Goal: Task Accomplishment & Management: Use online tool/utility

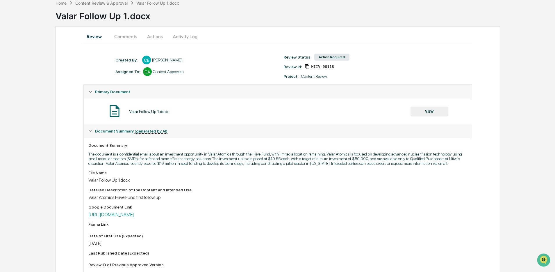
scroll to position [32, 0]
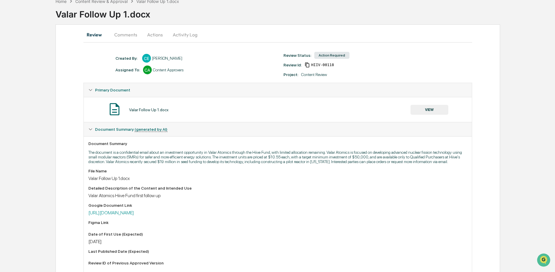
click at [118, 38] on button "Comments" at bounding box center [126, 35] width 32 height 14
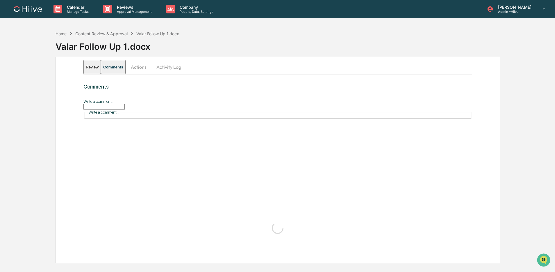
scroll to position [0, 0]
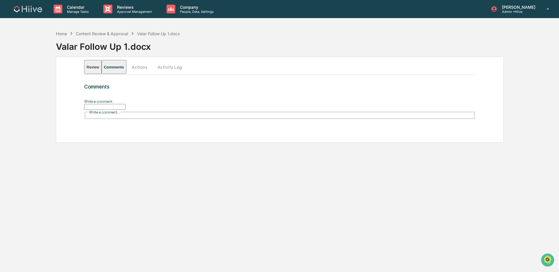
click at [125, 106] on input "Write a comment..." at bounding box center [104, 107] width 41 height 6
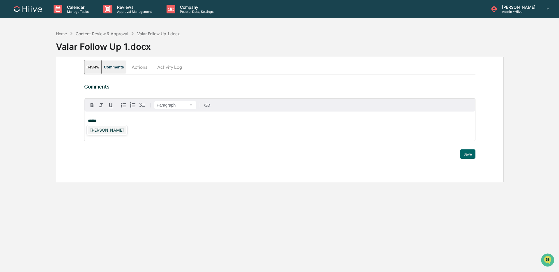
click at [118, 130] on div "Susan Woodard" at bounding box center [107, 129] width 38 height 7
click at [465, 156] on button "Save" at bounding box center [467, 153] width 15 height 9
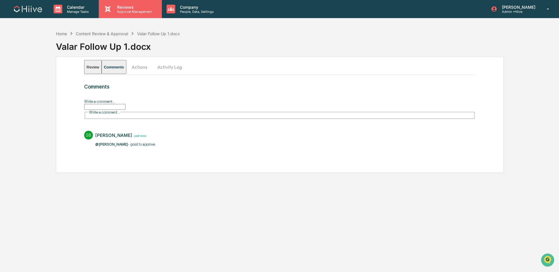
click at [125, 10] on p "Approval Management" at bounding box center [133, 12] width 42 height 4
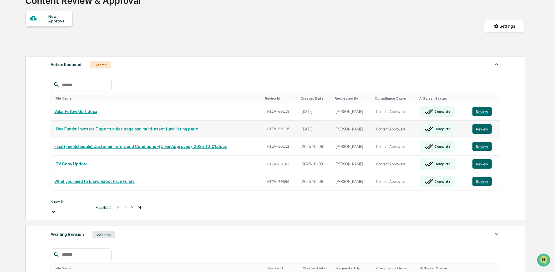
scroll to position [54, 0]
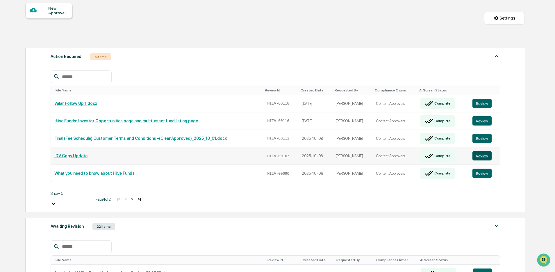
click at [482, 151] on button "Review" at bounding box center [482, 155] width 19 height 9
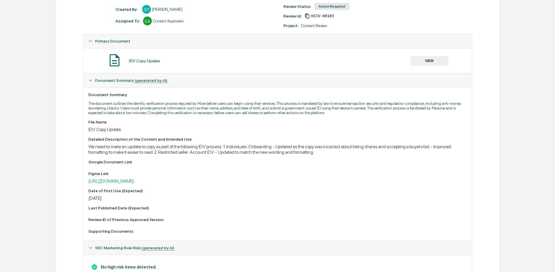
scroll to position [82, 0]
click at [134, 183] on link "https://www.figma.com/board/Kd0o9PxsbNP3Txtb5hNiZ2/CompSec---Content-board?node…" at bounding box center [111, 180] width 46 height 6
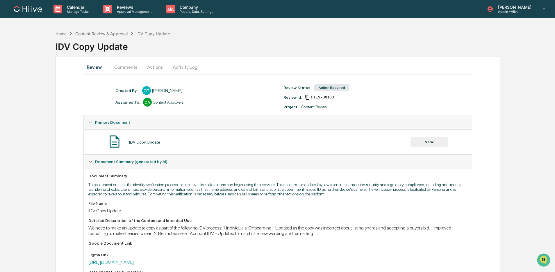
click at [127, 68] on button "Comments" at bounding box center [126, 67] width 32 height 14
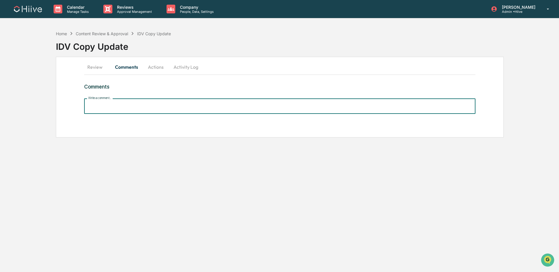
click at [131, 109] on input "Write a comment..." at bounding box center [279, 105] width 391 height 15
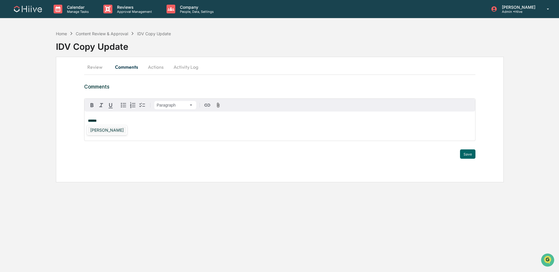
click at [104, 131] on div "Susan Woodard" at bounding box center [107, 129] width 38 height 7
click at [467, 151] on button "Save" at bounding box center [467, 153] width 15 height 9
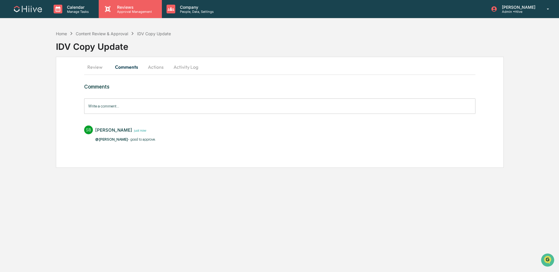
click at [137, 15] on div "Reviews Approval Management" at bounding box center [130, 9] width 63 height 18
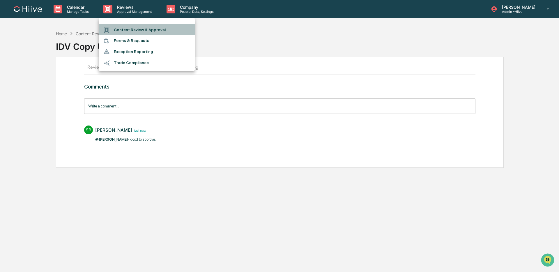
click at [136, 29] on li "Content Review & Approval" at bounding box center [147, 29] width 96 height 11
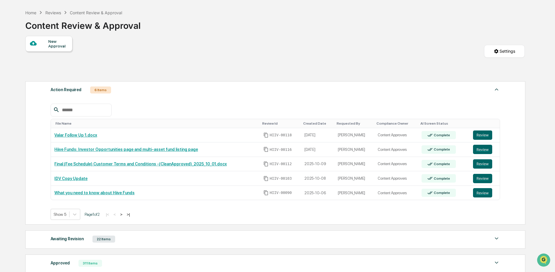
scroll to position [21, 0]
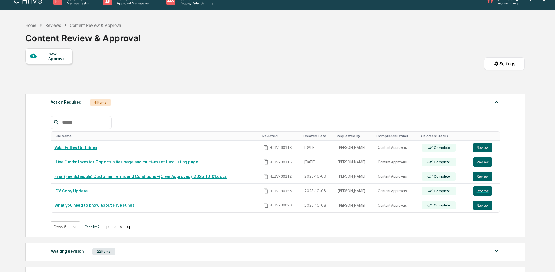
scroll to position [12, 0]
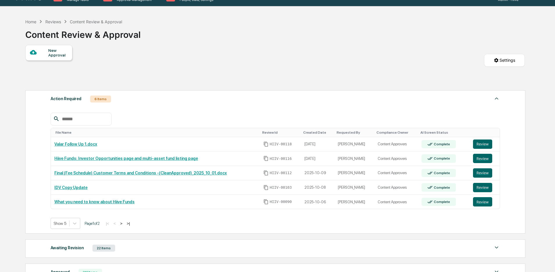
click at [124, 224] on button ">" at bounding box center [121, 223] width 6 height 5
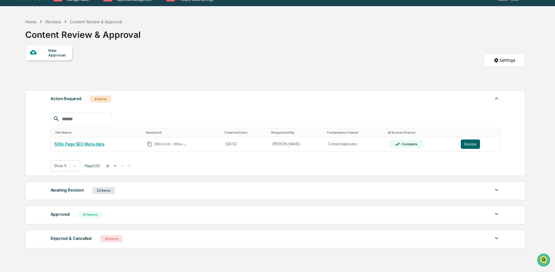
scroll to position [0, 0]
click at [118, 167] on button "<" at bounding box center [115, 165] width 6 height 5
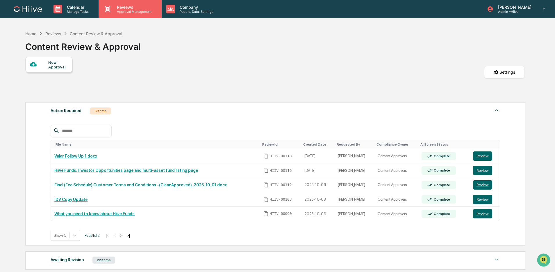
click at [119, 13] on p "Approval Management" at bounding box center [133, 12] width 42 height 4
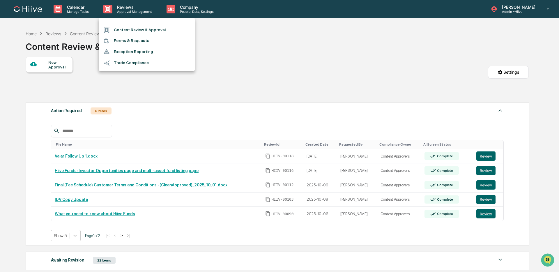
click at [118, 27] on li "Content Review & Approval" at bounding box center [147, 29] width 96 height 11
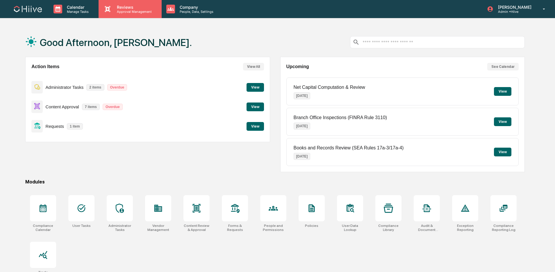
click at [127, 9] on p "Reviews" at bounding box center [133, 7] width 42 height 5
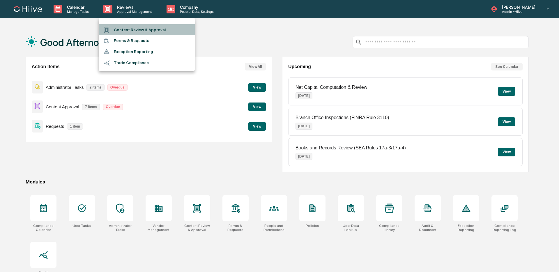
click at [137, 29] on li "Content Review & Approval" at bounding box center [147, 29] width 96 height 11
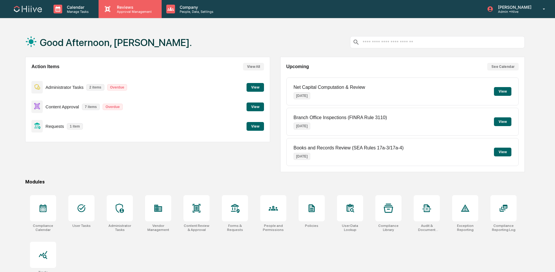
click at [147, 16] on div "Reviews Approval Management" at bounding box center [130, 9] width 63 height 18
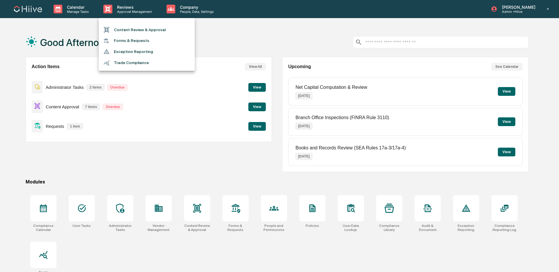
click at [147, 31] on li "Content Review & Approval" at bounding box center [147, 29] width 96 height 11
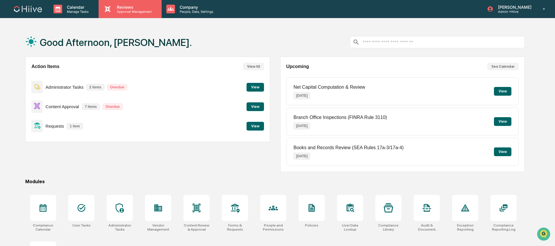
click at [144, 12] on p "Approval Management" at bounding box center [133, 12] width 42 height 4
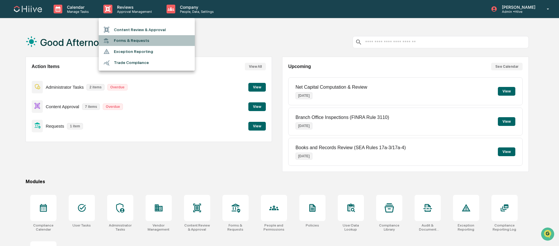
click at [149, 38] on li "Forms & Requests" at bounding box center [147, 40] width 96 height 11
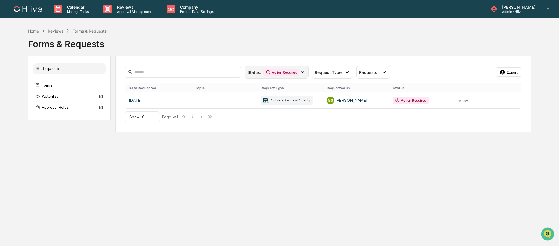
click at [281, 78] on div "Status : Action Required" at bounding box center [277, 72] width 64 height 13
click at [74, 86] on div "Forms" at bounding box center [69, 85] width 73 height 10
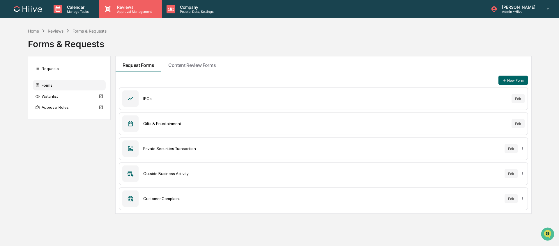
click at [124, 11] on p "Approval Management" at bounding box center [133, 12] width 42 height 4
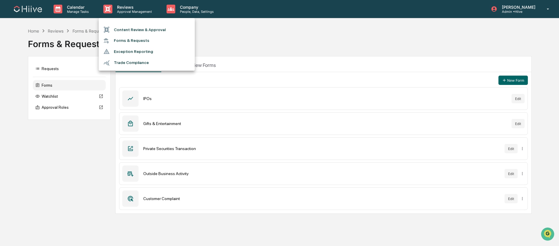
click at [231, 50] on div at bounding box center [279, 123] width 559 height 246
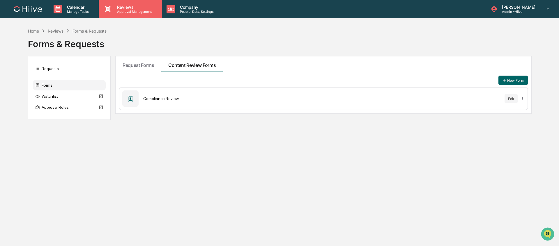
click at [122, 14] on div "Reviews Approval Management" at bounding box center [130, 9] width 63 height 18
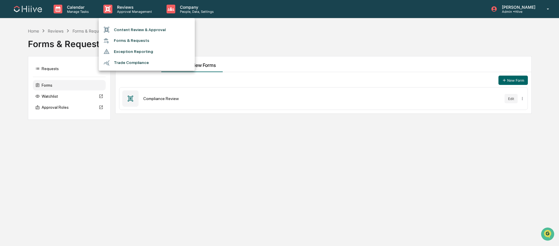
click at [137, 41] on li "Forms & Requests" at bounding box center [147, 40] width 96 height 11
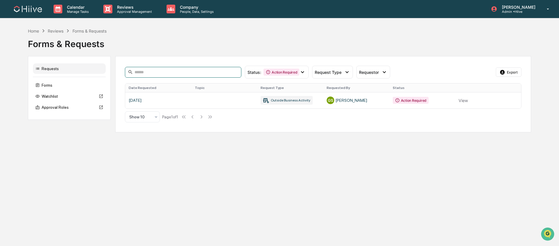
click at [151, 77] on input at bounding box center [183, 72] width 116 height 11
click at [269, 76] on div "Status : Action Required" at bounding box center [277, 72] width 64 height 13
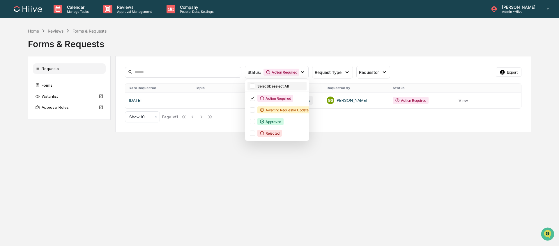
click at [279, 86] on div "Select/Deselect All" at bounding box center [281, 86] width 48 height 4
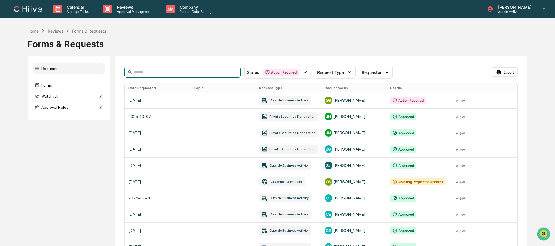
click at [200, 75] on input at bounding box center [183, 72] width 116 height 11
type input "*"
type input "****"
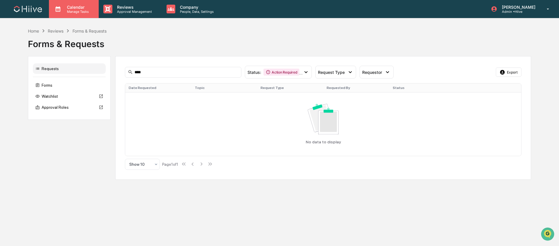
click at [74, 11] on p "Manage Tasks" at bounding box center [76, 12] width 29 height 4
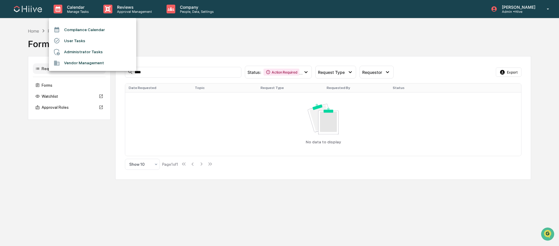
click at [106, 39] on li "User Tasks" at bounding box center [92, 40] width 87 height 11
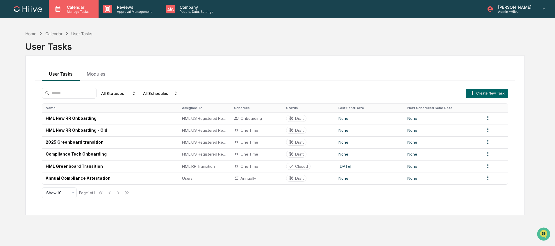
click at [77, 10] on p "Manage Tasks" at bounding box center [76, 12] width 29 height 4
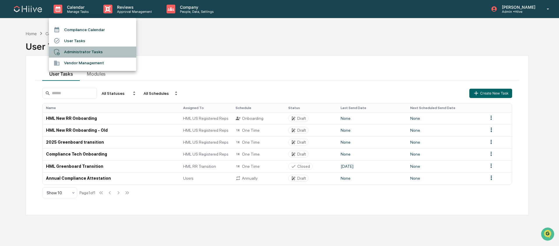
click at [97, 54] on li "Administrator Tasks" at bounding box center [92, 52] width 87 height 11
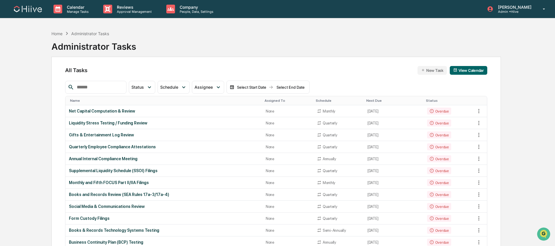
click at [82, 87] on input "text" at bounding box center [98, 88] width 49 height 8
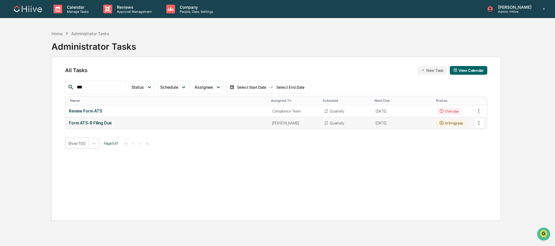
type input "***"
click at [438, 125] on div "In Progress" at bounding box center [451, 123] width 28 height 7
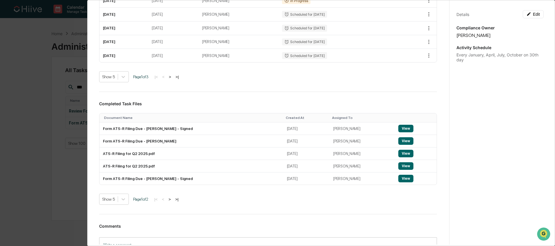
scroll to position [190, 0]
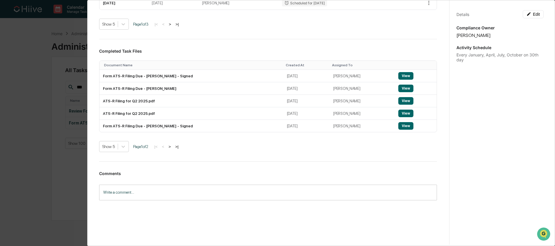
click at [173, 147] on button ">" at bounding box center [170, 146] width 6 height 5
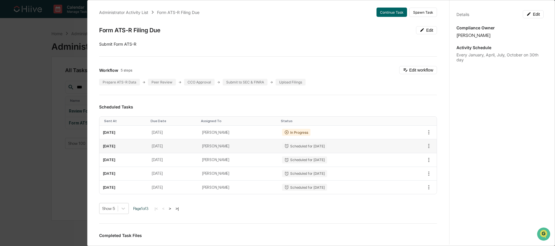
scroll to position [3, 0]
click at [426, 135] on icon "button" at bounding box center [429, 133] width 6 height 6
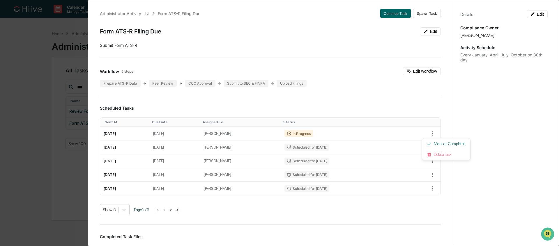
drag, startPoint x: 394, startPoint y: 135, endPoint x: 384, endPoint y: 135, distance: 9.9
click at [394, 135] on div at bounding box center [279, 123] width 559 height 246
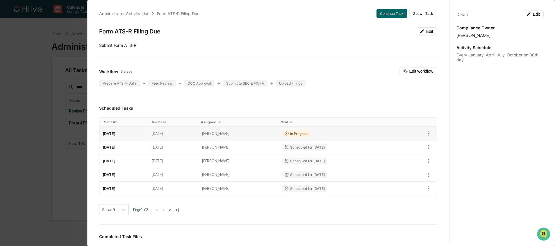
click at [136, 133] on td "[DATE]" at bounding box center [124, 134] width 49 height 14
click at [289, 132] on icon at bounding box center [287, 133] width 5 height 5
click at [305, 133] on div "In Progress" at bounding box center [296, 133] width 28 height 7
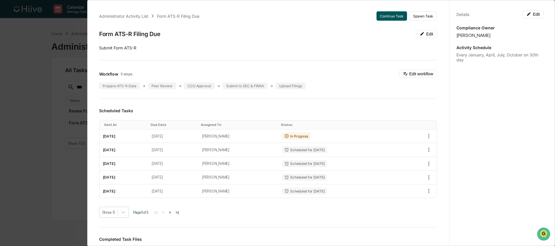
click at [389, 18] on button "Continue Task" at bounding box center [392, 15] width 31 height 9
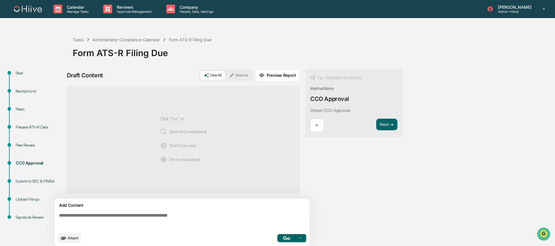
scroll to position [4, 0]
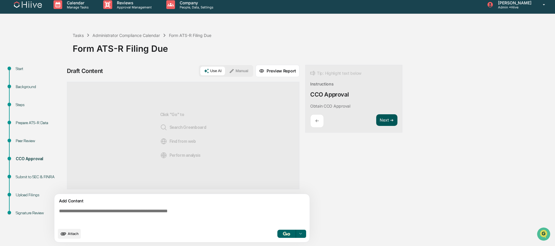
click at [383, 119] on button "Next ➔" at bounding box center [386, 120] width 21 height 12
click at [390, 117] on button "Next ➔" at bounding box center [386, 120] width 21 height 12
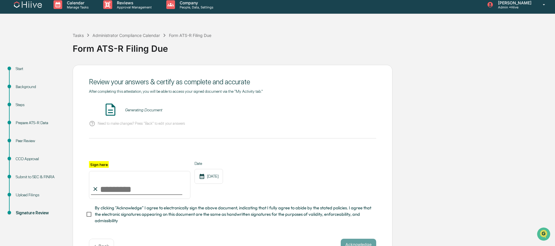
scroll to position [22, 0]
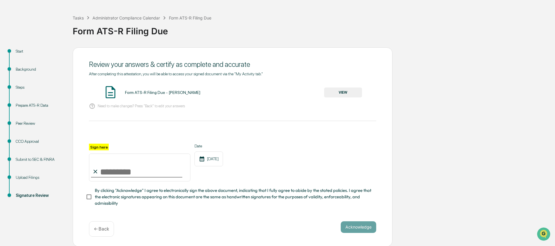
click at [28, 124] on div "Peer Review" at bounding box center [40, 123] width 48 height 6
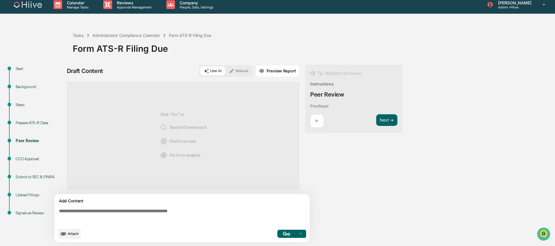
scroll to position [4, 0]
drag, startPoint x: 134, startPoint y: 211, endPoint x: 136, endPoint y: 207, distance: 4.0
click at [134, 211] on textarea at bounding box center [183, 216] width 253 height 21
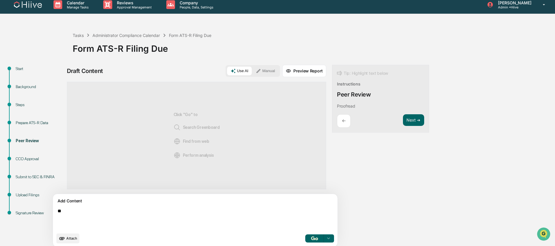
type textarea "*"
click at [253, 71] on button "Manual" at bounding box center [266, 71] width 26 height 9
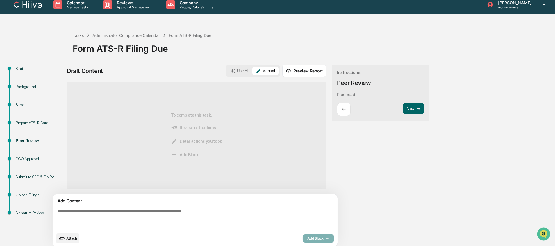
click at [168, 215] on textarea at bounding box center [181, 219] width 253 height 26
type textarea "*"
click at [337, 95] on p "Proofread​" at bounding box center [346, 94] width 18 height 5
click at [231, 70] on icon at bounding box center [233, 70] width 5 height 5
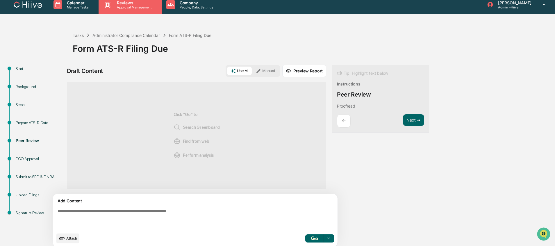
click at [136, 12] on div "Reviews Approval Management" at bounding box center [130, 5] width 63 height 18
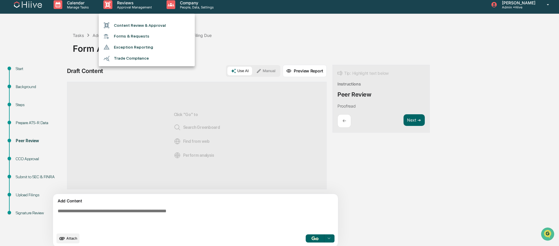
click at [137, 28] on li "Content Review & Approval" at bounding box center [147, 25] width 96 height 11
